Goal: Task Accomplishment & Management: Manage account settings

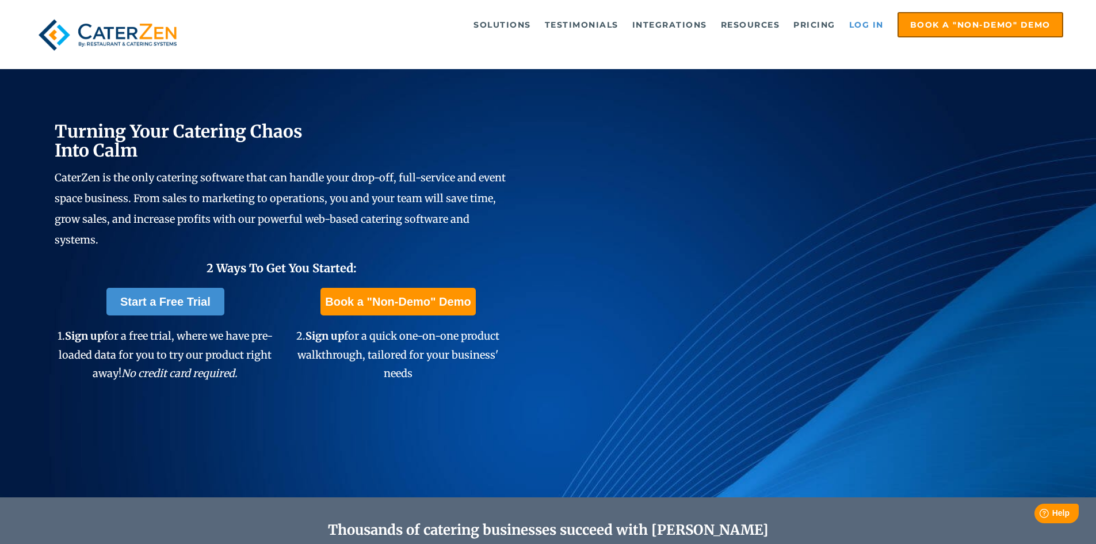
click at [863, 30] on link "Log in" at bounding box center [867, 24] width 46 height 23
click at [877, 25] on link "Log in" at bounding box center [867, 24] width 46 height 23
